Goal: Register for event/course

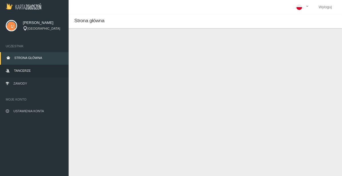
click at [23, 71] on span "Tancerze" at bounding box center [22, 70] width 17 height 3
click at [34, 56] on span "Strona główna" at bounding box center [28, 57] width 28 height 3
click at [25, 70] on span "Tancerze" at bounding box center [22, 70] width 17 height 3
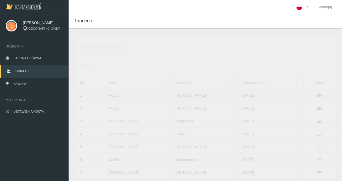
click at [318, 94] on icon at bounding box center [319, 95] width 6 height 5
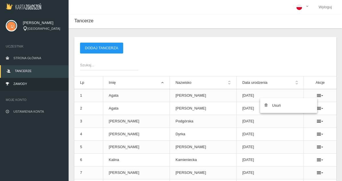
click at [31, 84] on link "Zawody" at bounding box center [34, 84] width 68 height 13
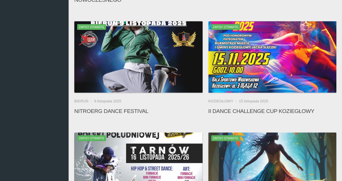
scroll to position [159, 0]
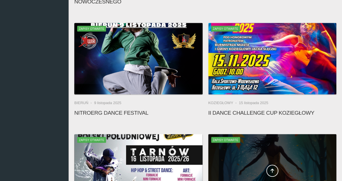
click at [303, 134] on div at bounding box center [272, 169] width 128 height 71
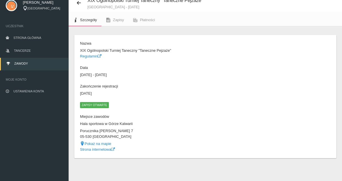
scroll to position [20, 0]
click at [97, 106] on span "Zapisy otwarte" at bounding box center [94, 105] width 29 height 6
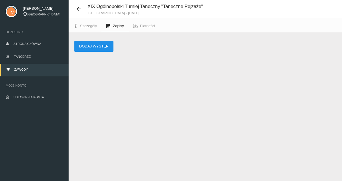
click at [97, 44] on button "Dodaj występ" at bounding box center [93, 46] width 39 height 11
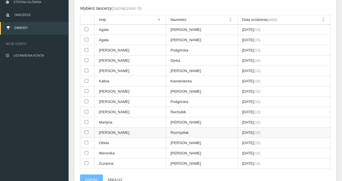
scroll to position [0, 0]
